Goal: Find contact information: Find contact information

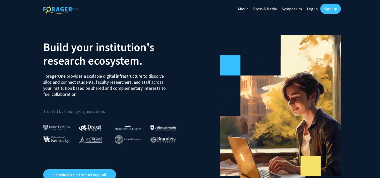
click at [310, 10] on link "Log In" at bounding box center [313, 9] width 16 height 18
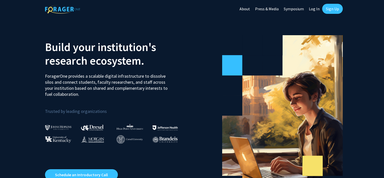
select select
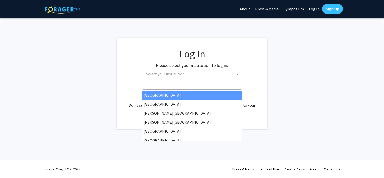
click at [166, 76] on span "Select your institution" at bounding box center [165, 73] width 39 height 5
click at [122, 58] on fg-card "Log In Please select your institution to log in: [GEOGRAPHIC_DATA] [GEOGRAPHIC_…" at bounding box center [192, 83] width 151 height 91
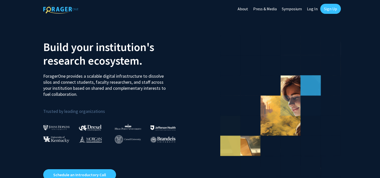
scroll to position [25, 0]
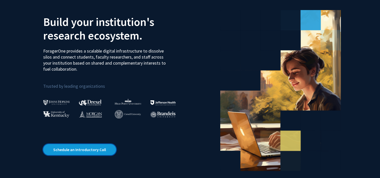
click at [87, 149] on link "Schedule an Introductory Call" at bounding box center [79, 149] width 73 height 11
